Goal: Transaction & Acquisition: Subscribe to service/newsletter

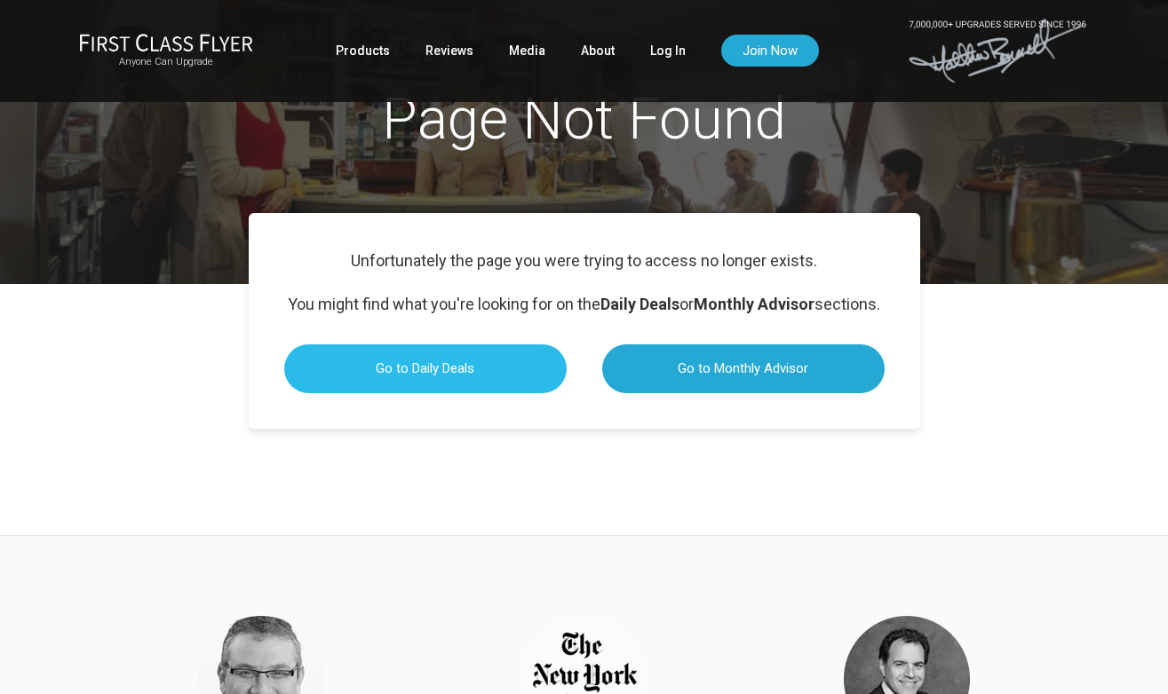
click at [448, 376] on span "Go to Daily Deals" at bounding box center [425, 368] width 99 height 16
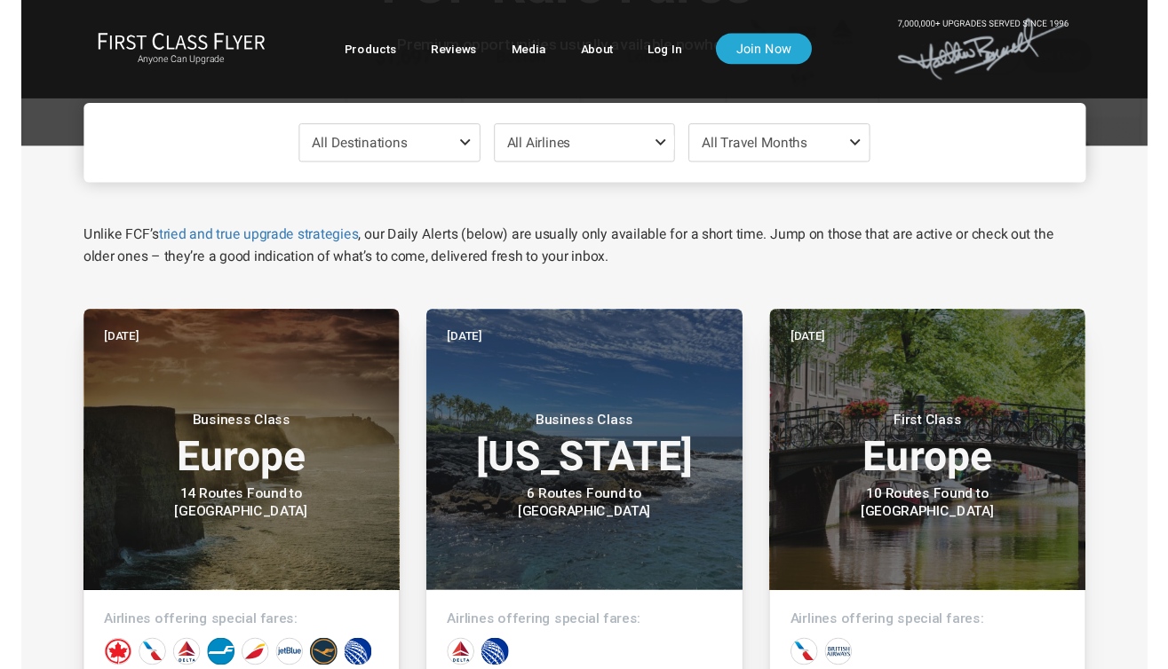
scroll to position [158, 0]
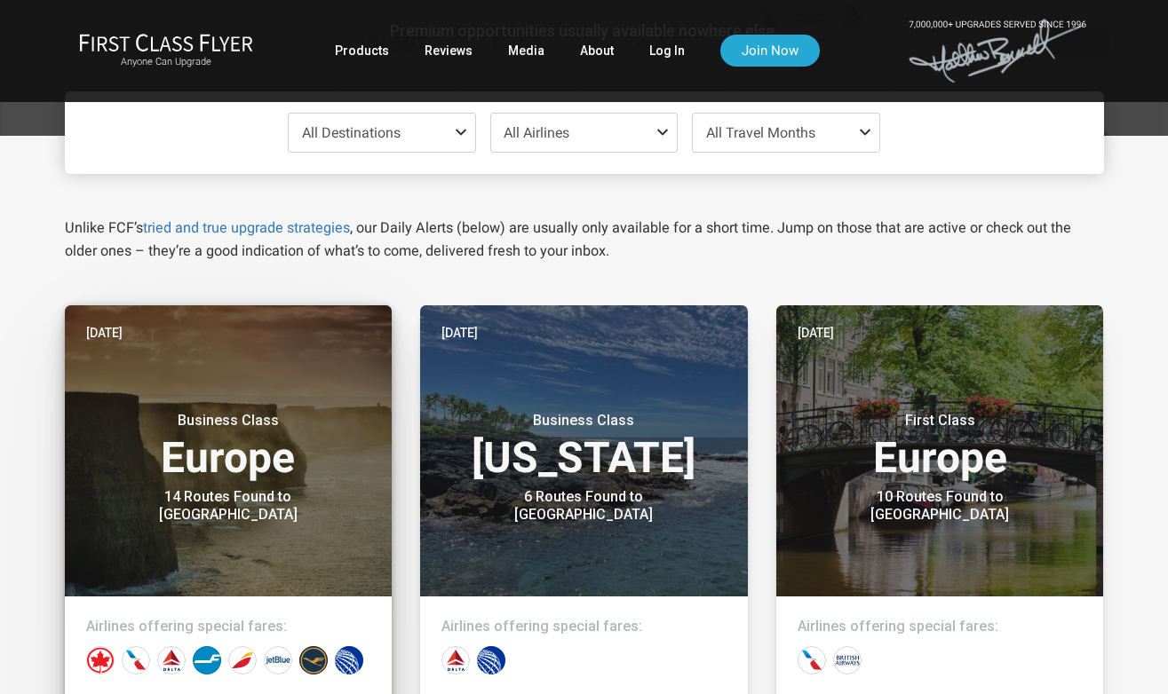
click at [259, 425] on small "Business Class" at bounding box center [228, 421] width 222 height 18
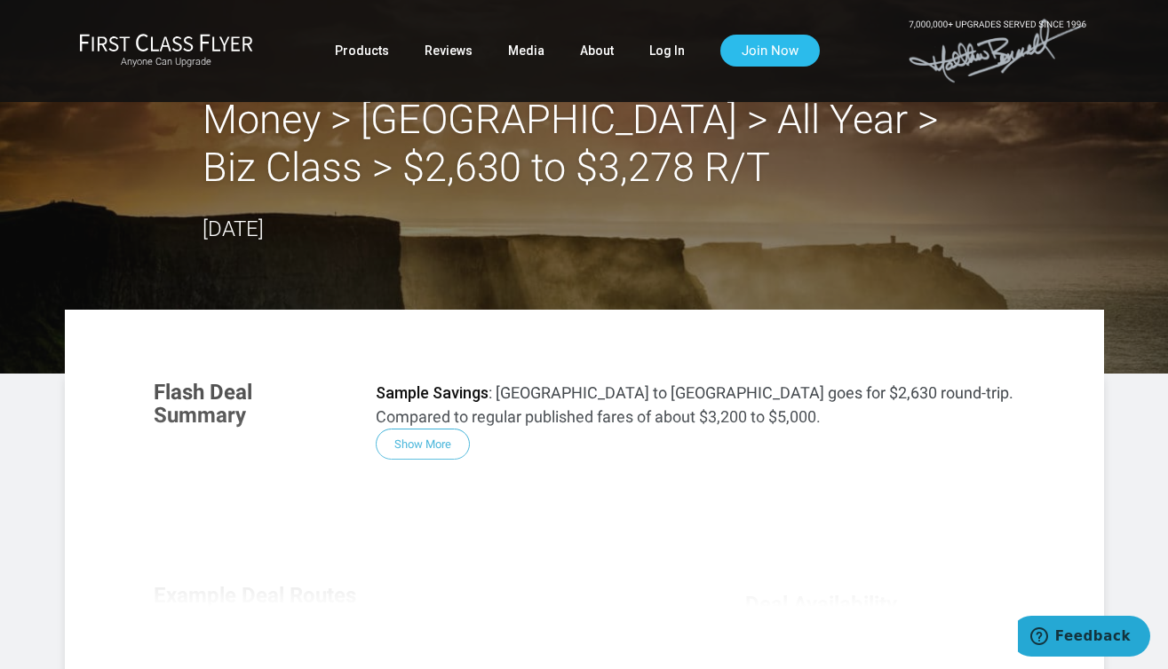
click at [770, 62] on link "Join Now" at bounding box center [769, 51] width 99 height 32
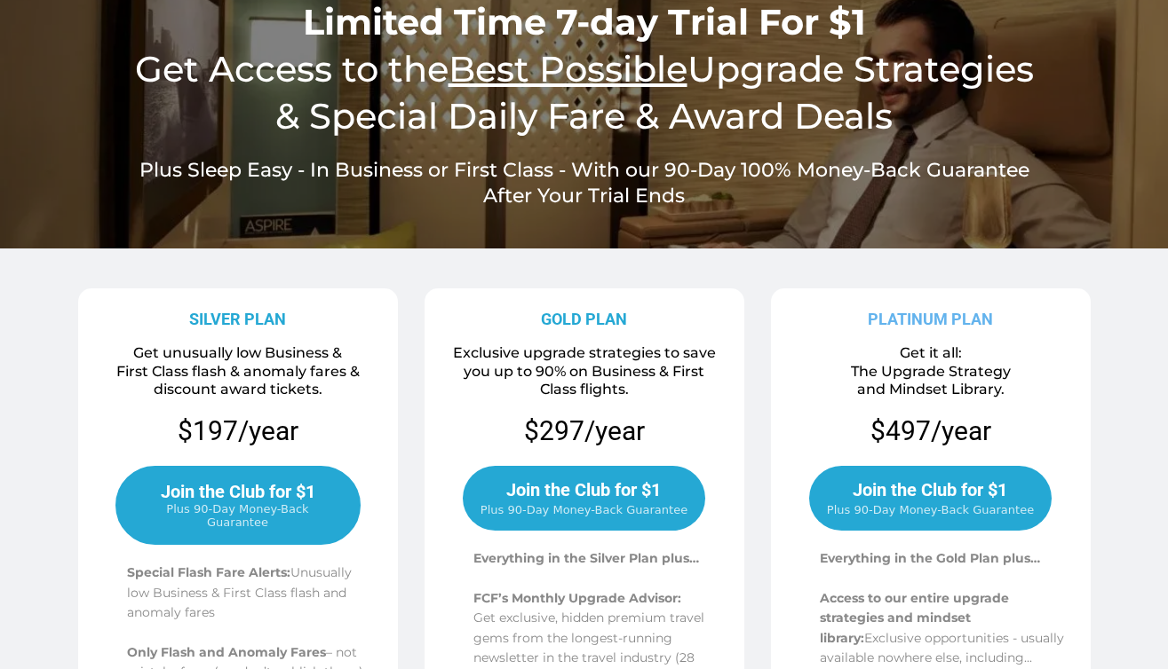
scroll to position [133, 0]
